Goal: Navigation & Orientation: Understand site structure

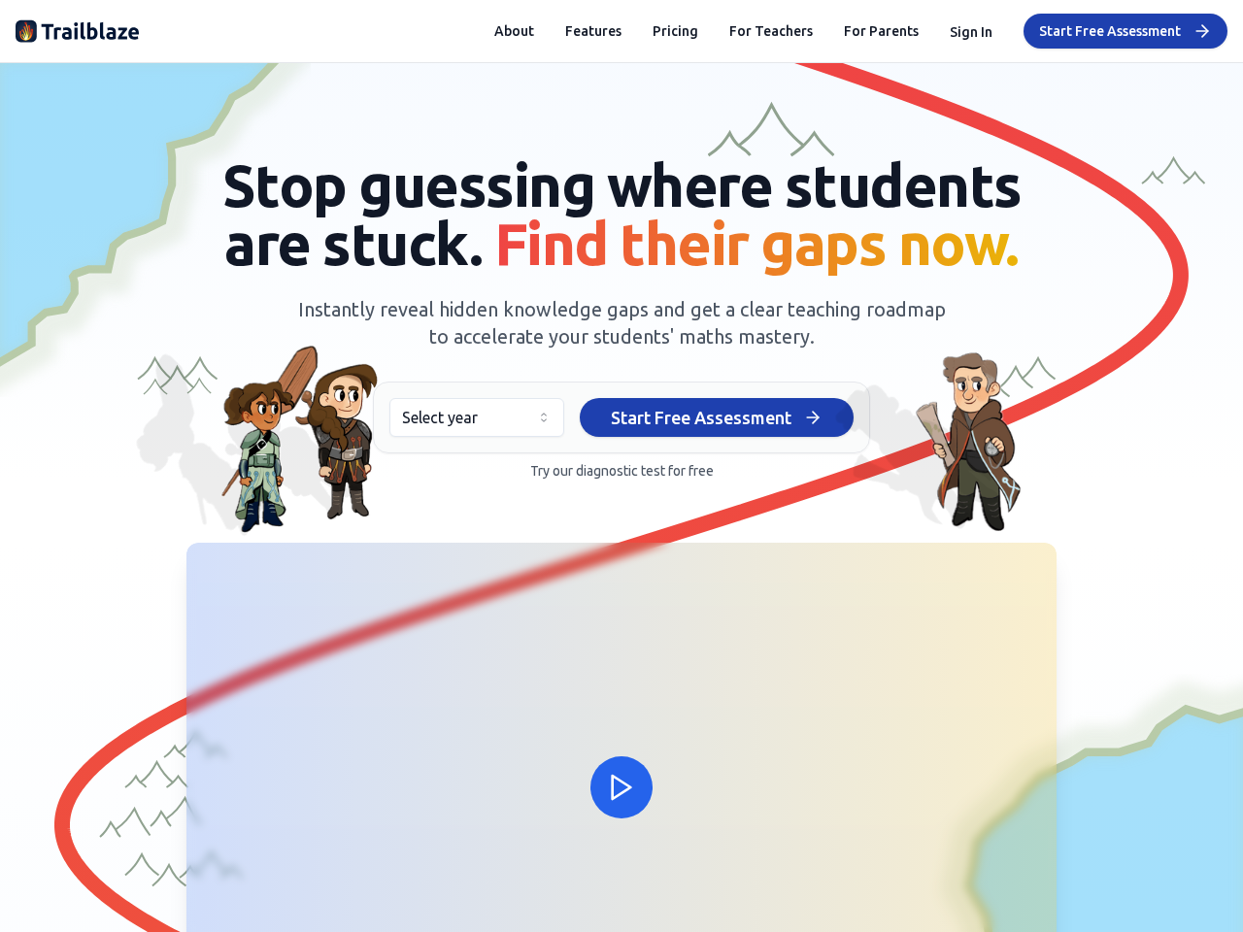
click at [621, 466] on span "Try our diagnostic test for free" at bounding box center [622, 471] width 184 height 16
click at [507, 31] on button "About" at bounding box center [514, 30] width 40 height 19
click at [586, 31] on button "Features" at bounding box center [593, 30] width 56 height 19
click at [666, 31] on button "Pricing" at bounding box center [676, 30] width 46 height 19
click at [954, 31] on button "Sign In" at bounding box center [971, 31] width 43 height 19
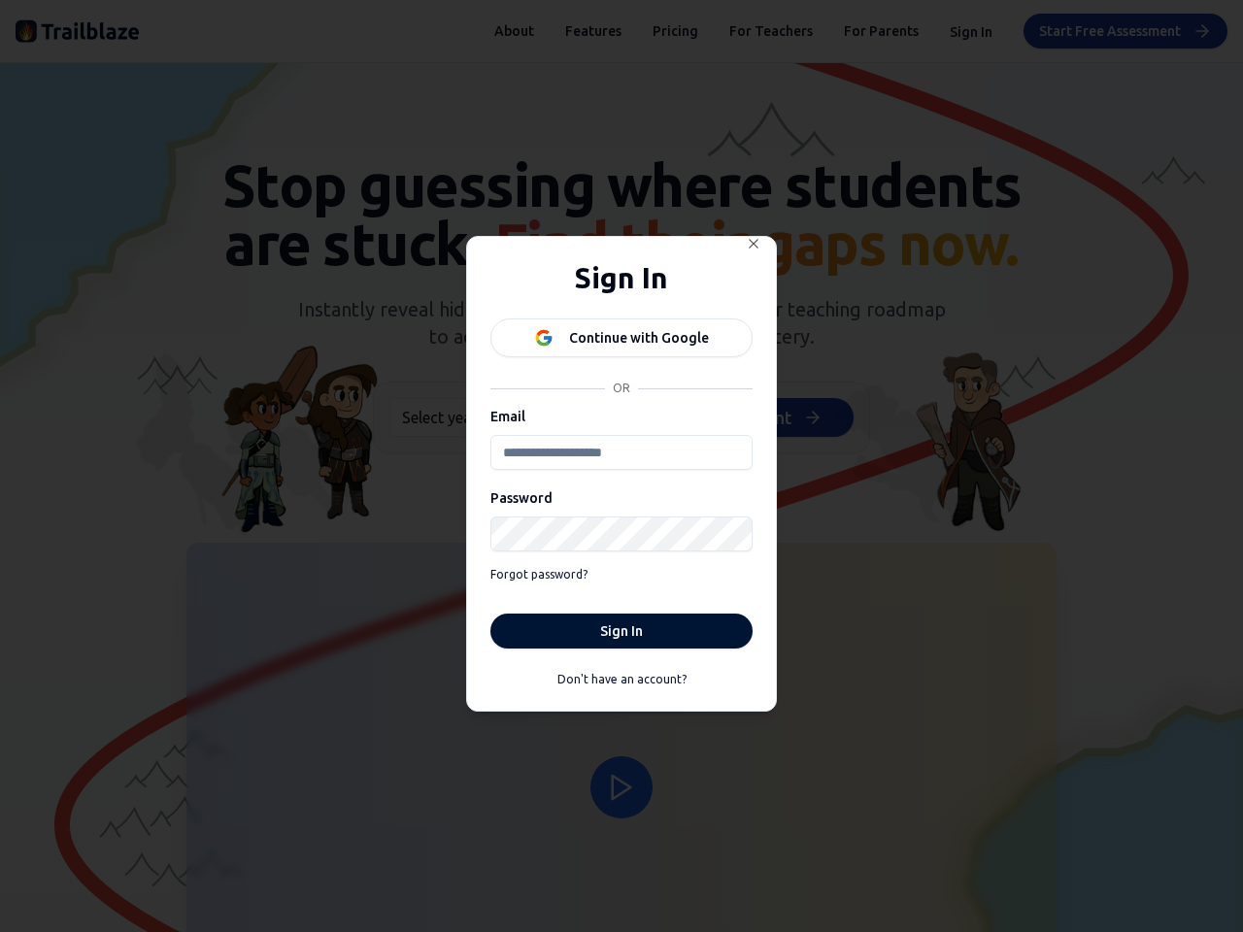
click at [468, 418] on body "About Features Pricing For Teachers For Parents Sign In Start Free Assessment A…" at bounding box center [621, 466] width 1243 height 932
